Goal: Task Accomplishment & Management: Use online tool/utility

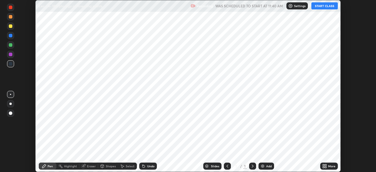
scroll to position [172, 376]
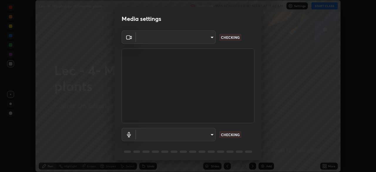
type input "d06bfa8f304afa3967ea8099af1d7ab49983dfb03d10ec62852b72a31e22bf4d"
click at [209, 136] on body "Erase all Lec - 4- Morphology of flowering plants Recording WAS SCHEDULED TO ST…" at bounding box center [188, 86] width 376 height 172
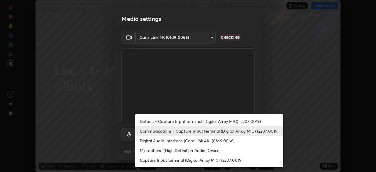
click at [214, 121] on li "Default - Capture Input terminal (Digital Array MIC) (2207:0019)" at bounding box center [209, 121] width 148 height 10
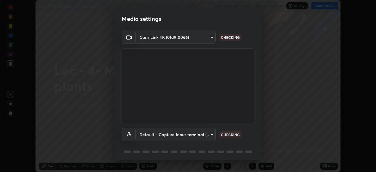
click at [210, 134] on body "Erase all Lec - 4- Morphology of flowering plants Recording WAS SCHEDULED TO ST…" at bounding box center [188, 86] width 376 height 172
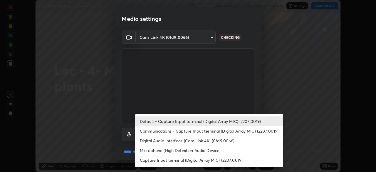
click at [205, 131] on li "Communications - Capture Input terminal (Digital Array MIC) (2207:0019)" at bounding box center [209, 131] width 148 height 10
type input "communications"
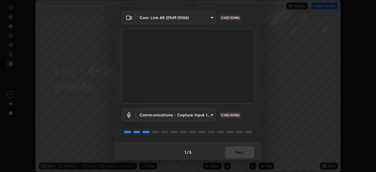
scroll to position [21, 0]
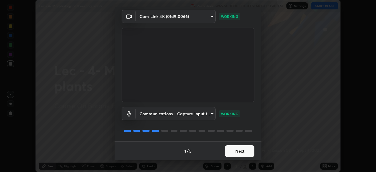
click at [236, 152] on button "Next" at bounding box center [239, 151] width 29 height 12
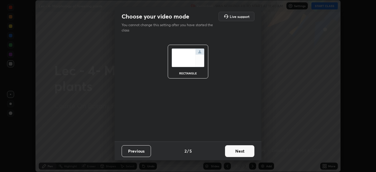
click at [235, 150] on button "Next" at bounding box center [239, 151] width 29 height 12
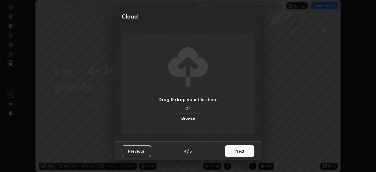
click at [233, 152] on button "Next" at bounding box center [239, 151] width 29 height 12
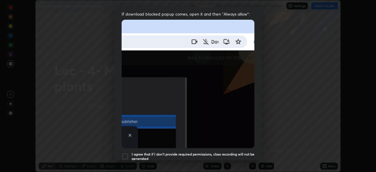
scroll to position [141, 0]
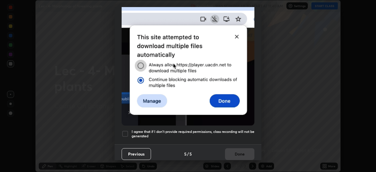
click at [125, 130] on div at bounding box center [125, 133] width 7 height 7
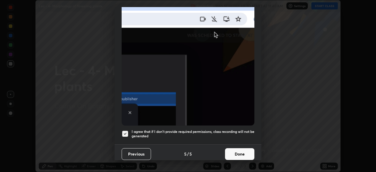
click at [239, 155] on button "Done" at bounding box center [239, 154] width 29 height 12
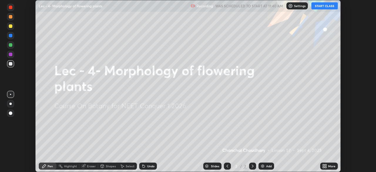
click at [325, 3] on button "START CLASS" at bounding box center [324, 5] width 26 height 7
click at [263, 166] on img at bounding box center [262, 166] width 5 height 5
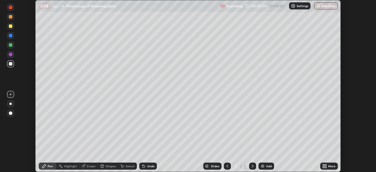
click at [328, 164] on div "More" at bounding box center [329, 165] width 18 height 7
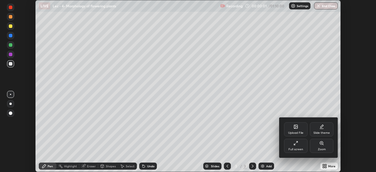
click at [300, 130] on div "Upload File" at bounding box center [296, 129] width 24 height 14
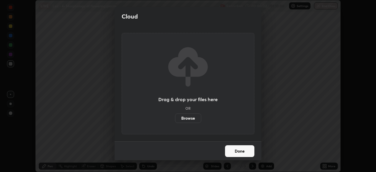
click at [191, 116] on label "Browse" at bounding box center [188, 117] width 26 height 9
click at [175, 116] on input "Browse" at bounding box center [175, 117] width 0 height 9
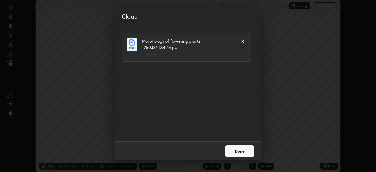
click at [241, 147] on button "Done" at bounding box center [239, 151] width 29 height 12
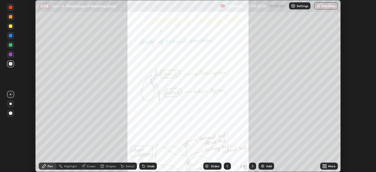
click at [218, 165] on div "Slides" at bounding box center [215, 166] width 8 height 3
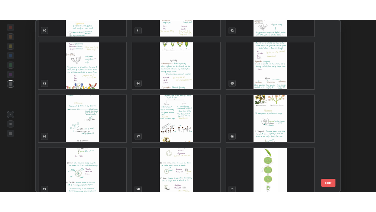
scroll to position [717, 0]
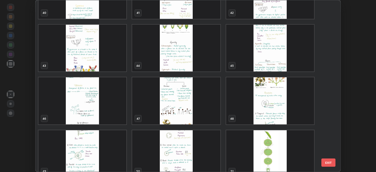
click at [109, 103] on img "grid" at bounding box center [82, 100] width 88 height 47
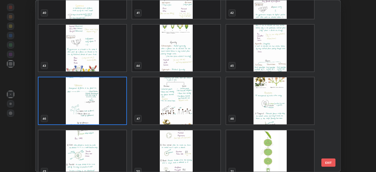
click at [111, 100] on img "grid" at bounding box center [82, 100] width 88 height 47
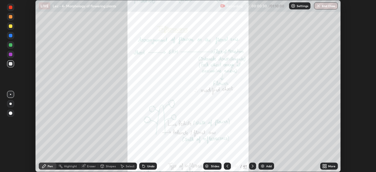
click at [329, 166] on div "More" at bounding box center [331, 166] width 7 height 3
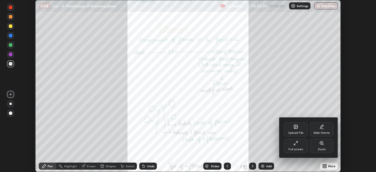
click at [298, 148] on div "Full screen" at bounding box center [296, 149] width 15 height 3
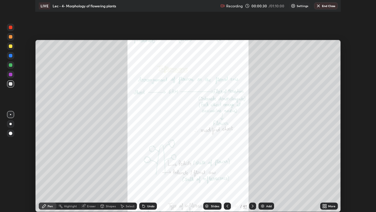
scroll to position [212, 376]
